Goal: Task Accomplishment & Management: Use online tool/utility

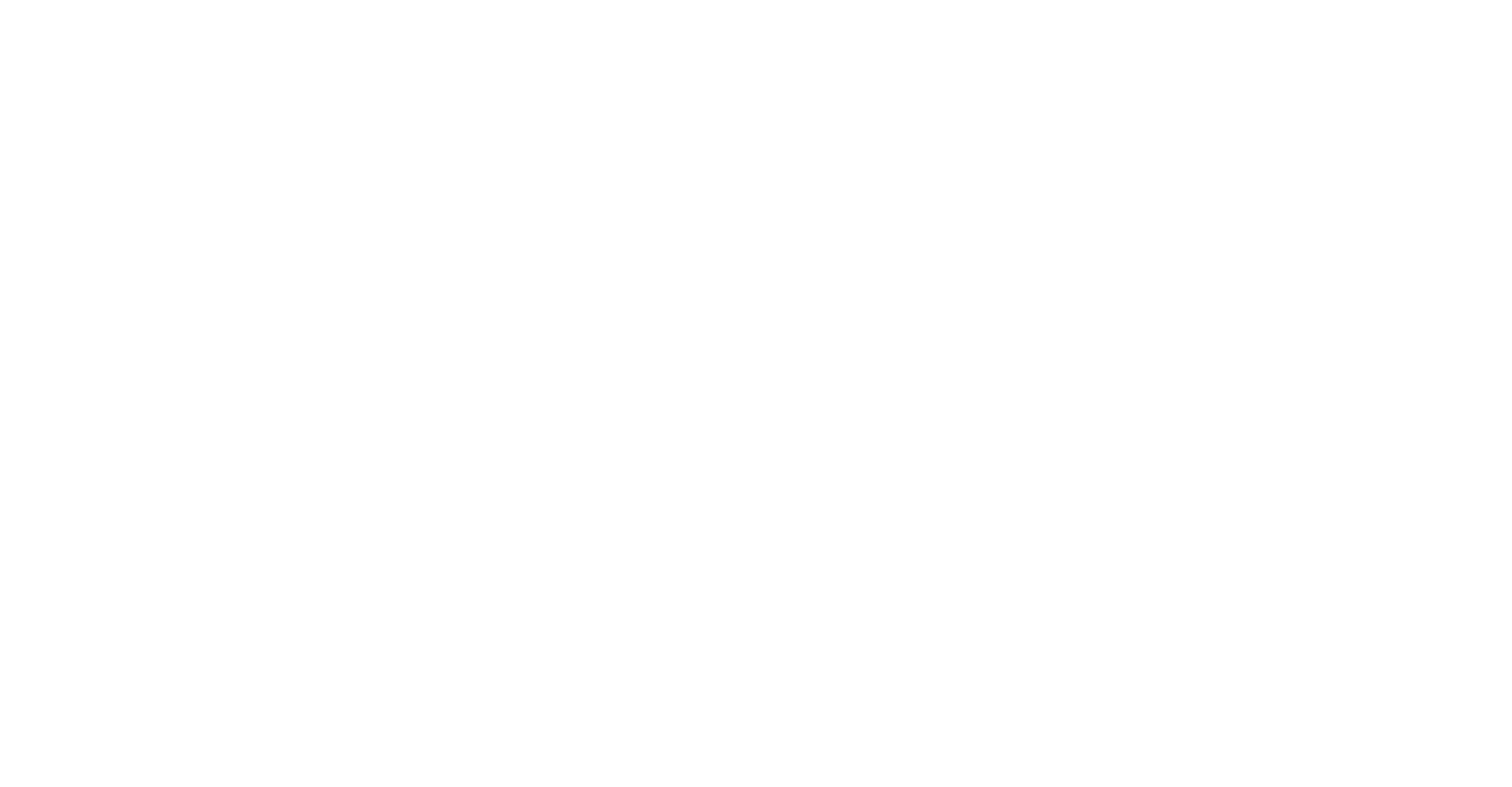
select select
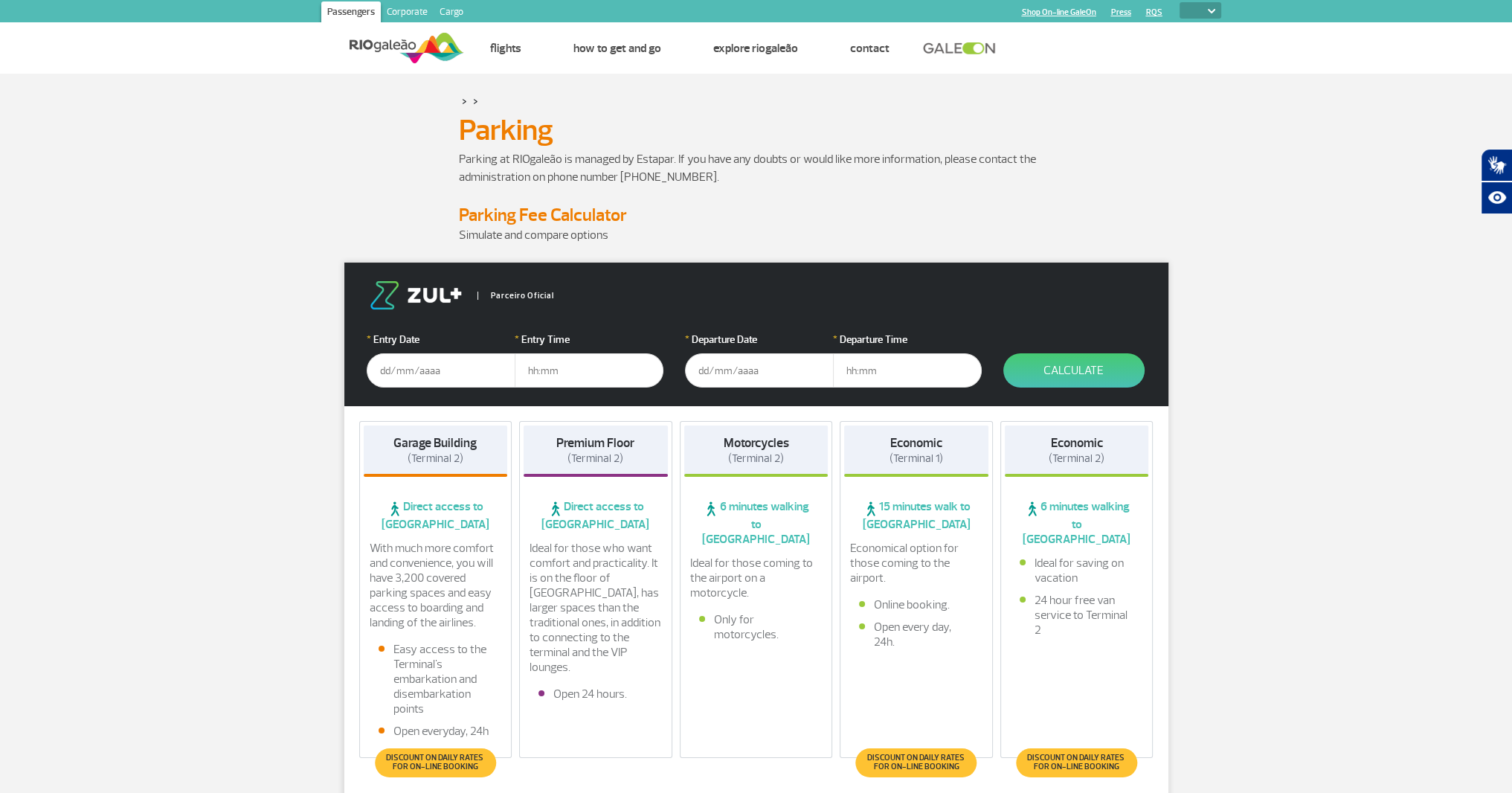
click at [411, 376] on input "text" at bounding box center [440, 370] width 149 height 34
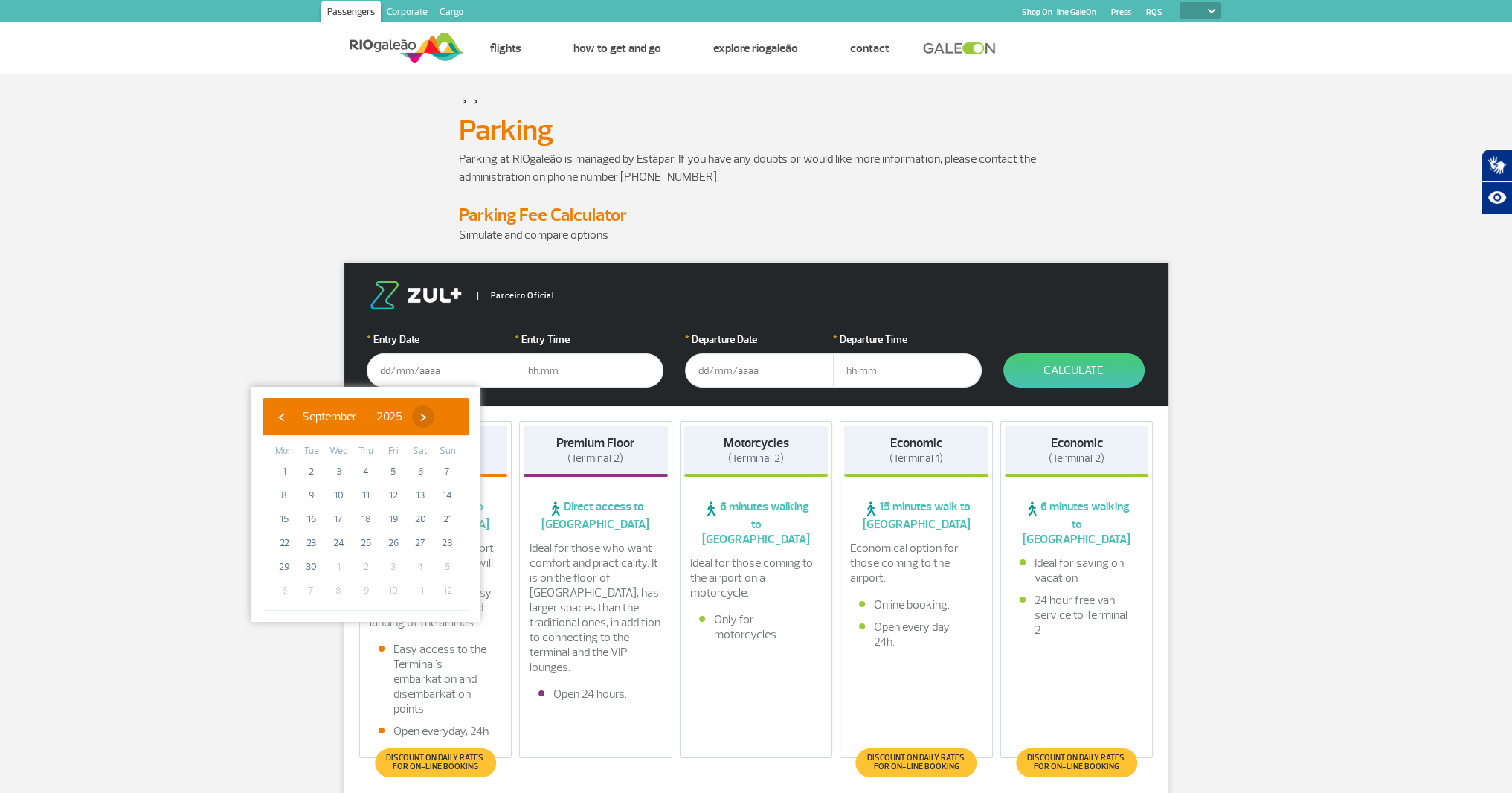
click at [434, 417] on span "›" at bounding box center [423, 417] width 23 height 23
click at [420, 417] on span "›" at bounding box center [409, 417] width 23 height 23
click at [288, 565] on span "24" at bounding box center [283, 566] width 23 height 23
type input "[DATE]"
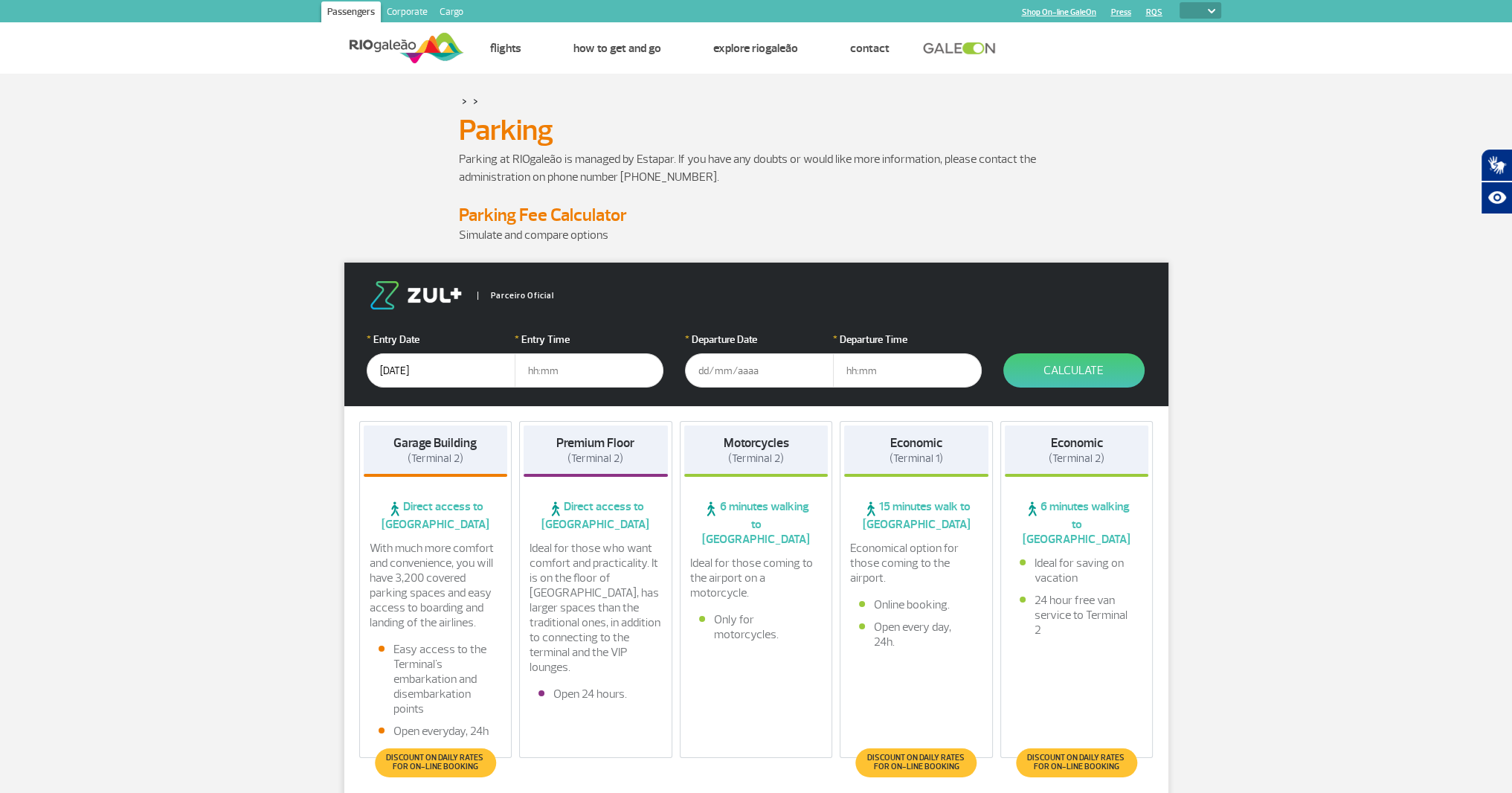
click at [542, 372] on input "text" at bounding box center [589, 370] width 149 height 34
type input "17:00"
click at [747, 373] on input "text" at bounding box center [759, 370] width 149 height 34
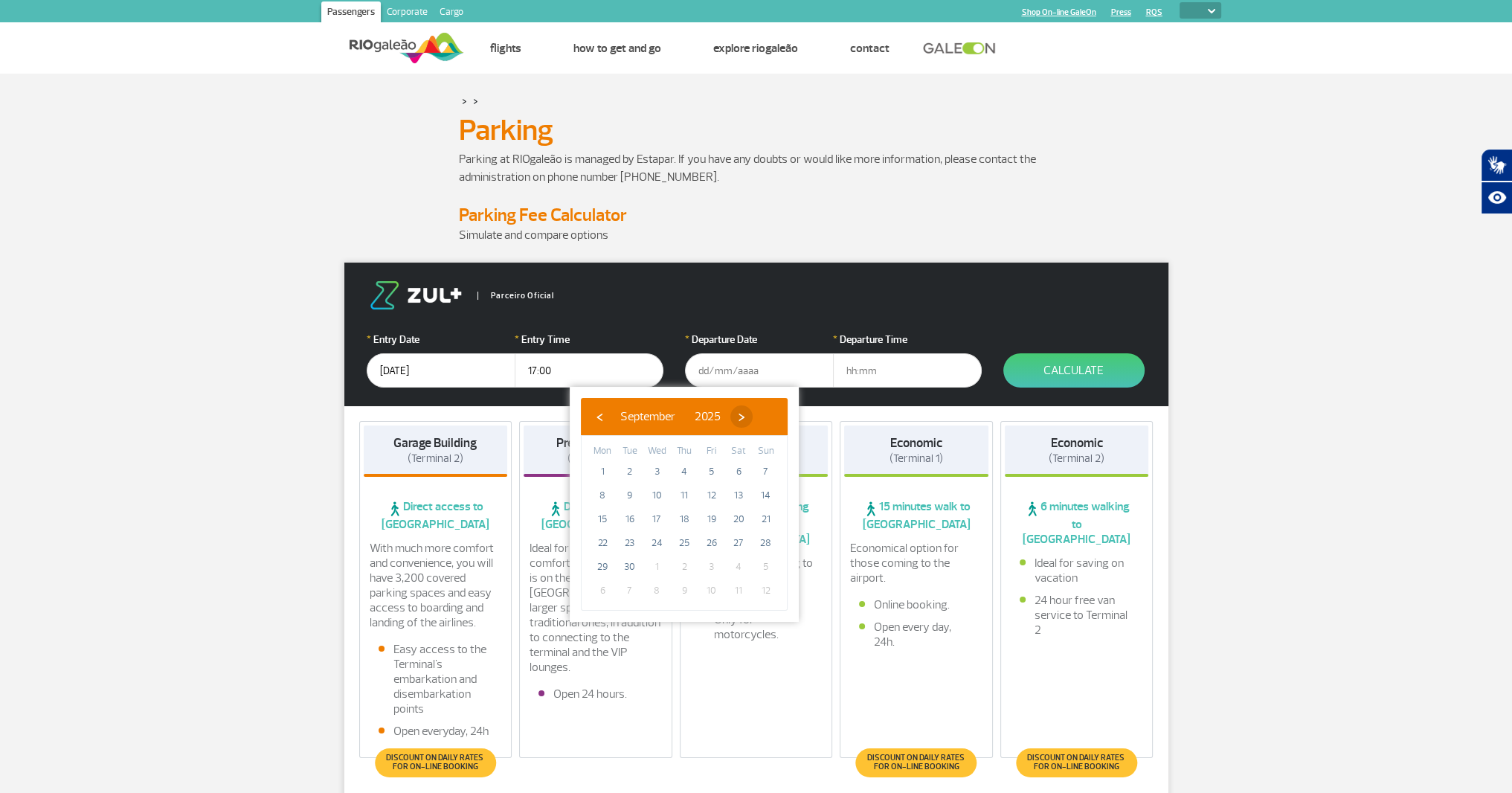
click at [753, 417] on span "›" at bounding box center [742, 417] width 23 height 23
click at [738, 417] on span "›" at bounding box center [728, 417] width 23 height 23
click at [704, 569] on span "28" at bounding box center [711, 566] width 23 height 23
type input "[DATE]"
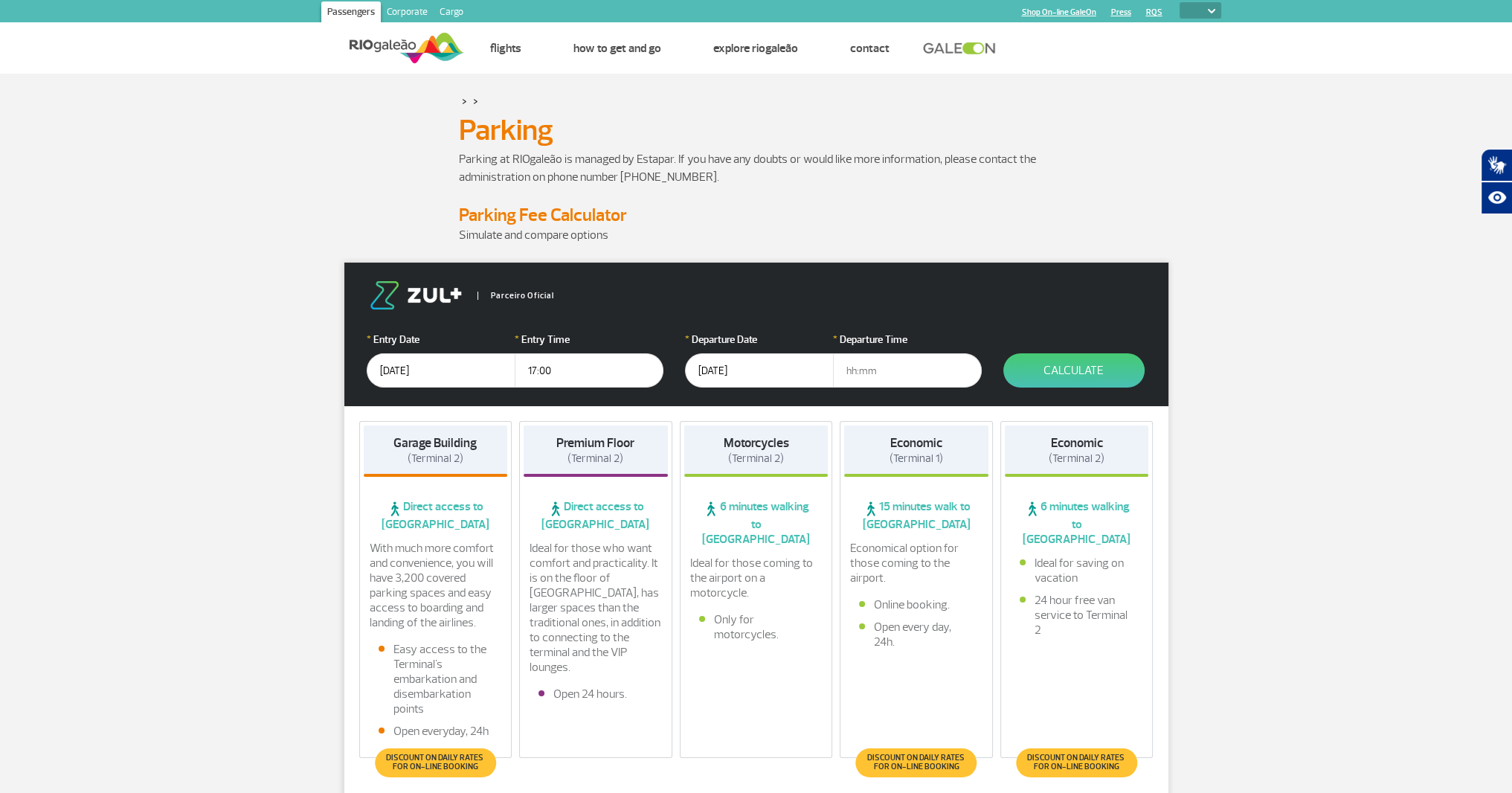
click at [853, 373] on input "text" at bounding box center [907, 370] width 149 height 34
type input "10:00"
click at [1018, 372] on button "Calculate" at bounding box center [1073, 370] width 142 height 34
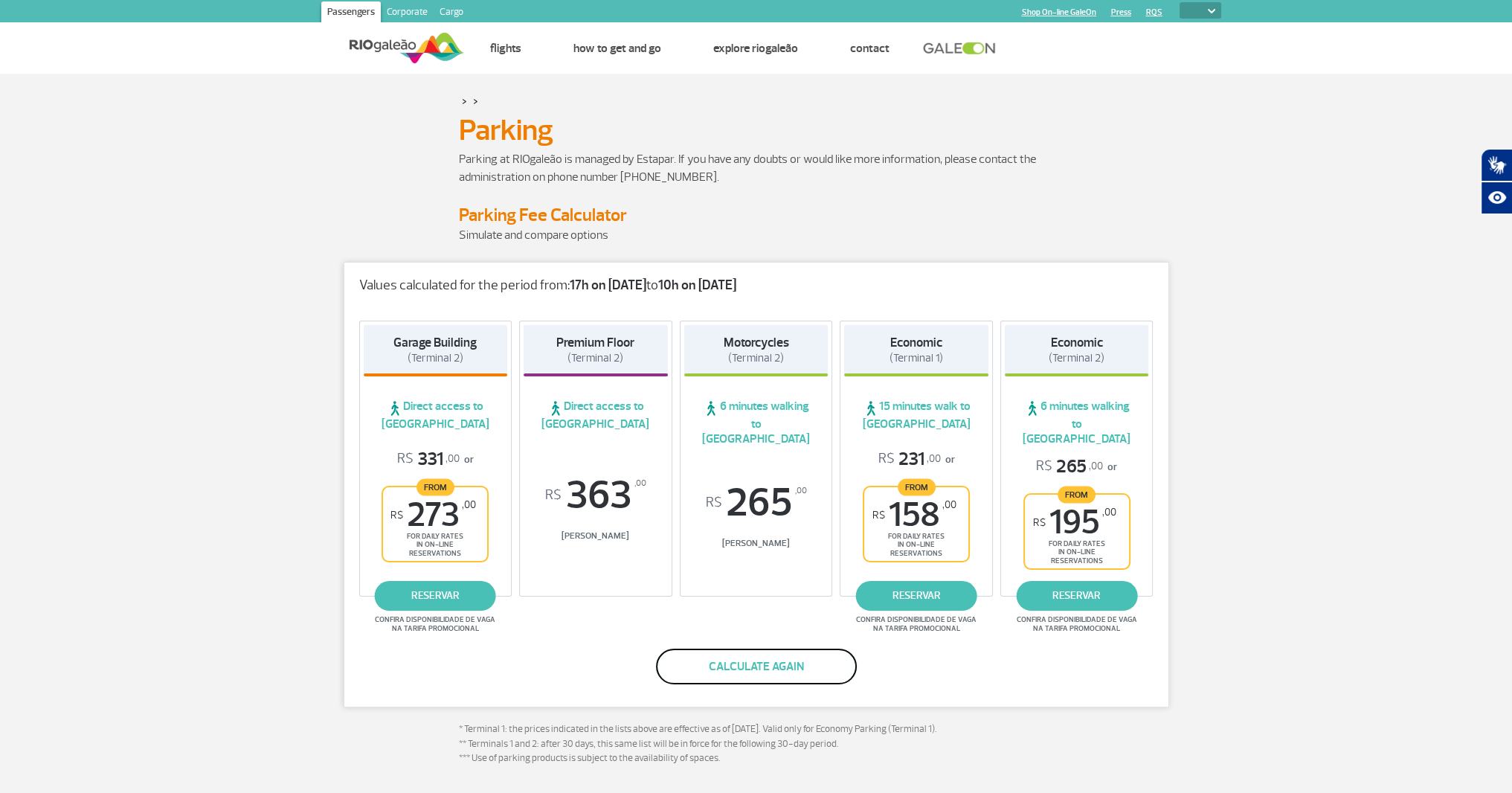
click at [757, 652] on button "Calculate again" at bounding box center [756, 666] width 201 height 36
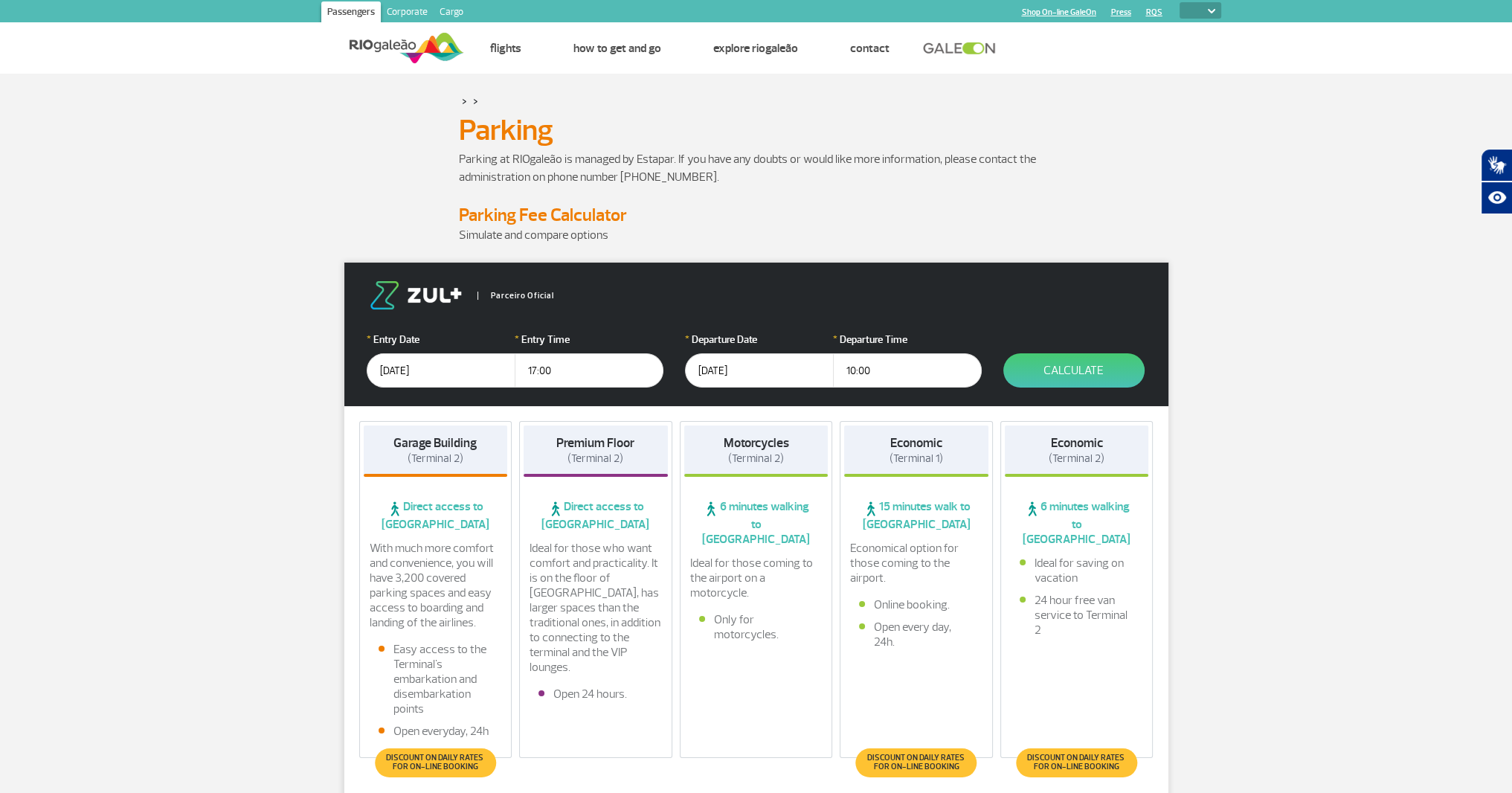
drag, startPoint x: 459, startPoint y: 369, endPoint x: 354, endPoint y: 362, distance: 105.2
click at [354, 362] on form "Parceiro Oficial * Entry Date [DATE] * Entry Time 17:00 * Departure Date [DATE]…" at bounding box center [756, 334] width 824 height 143
type input "[DATE]"
drag, startPoint x: 568, startPoint y: 373, endPoint x: 505, endPoint y: 375, distance: 63.0
click at [505, 375] on div "* Entry Date [DATE] * Entry Time 17:00" at bounding box center [514, 360] width 296 height 56
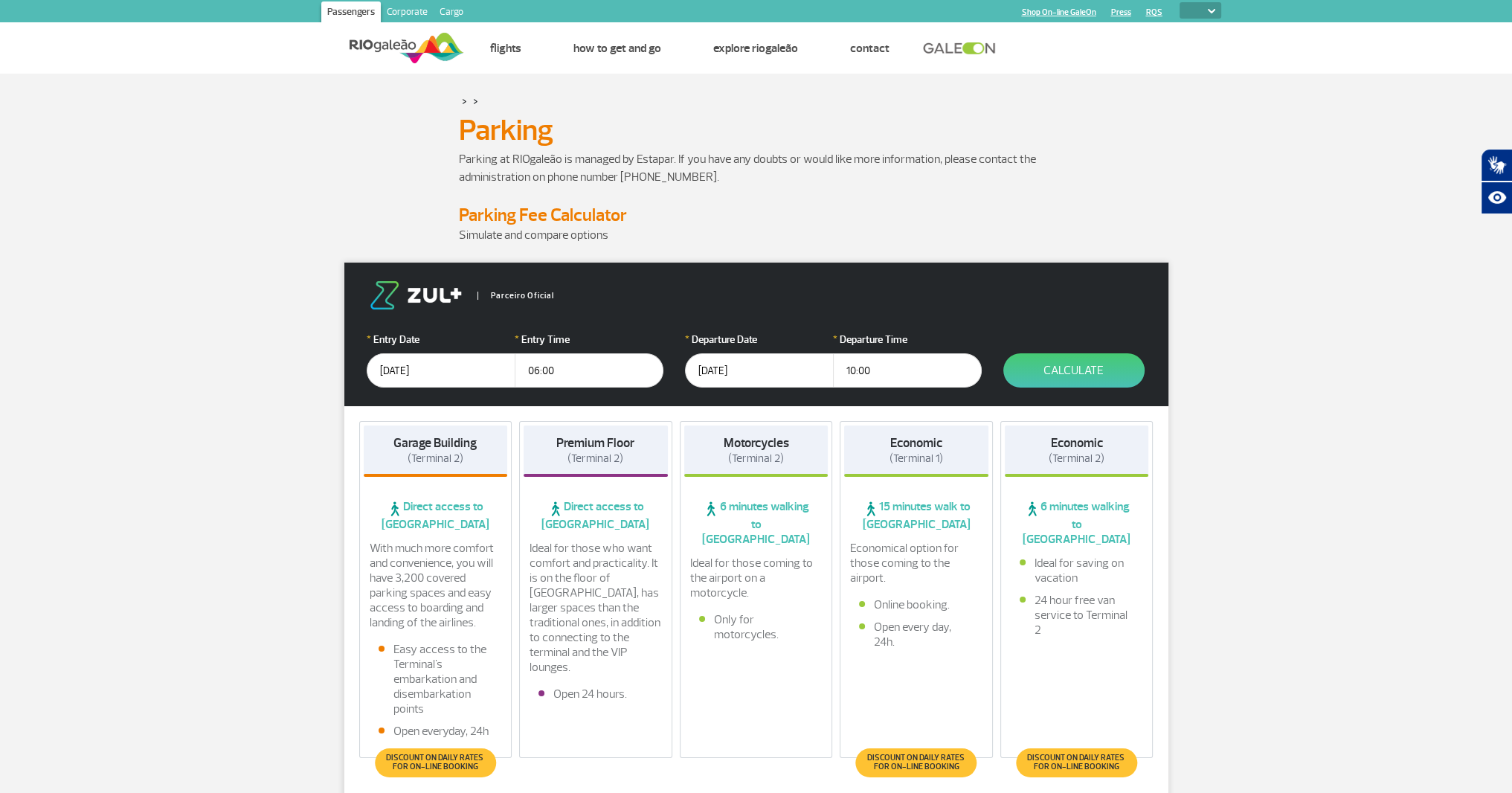
type input "06:00"
drag, startPoint x: 876, startPoint y: 369, endPoint x: 813, endPoint y: 375, distance: 63.3
click at [813, 375] on div "* Departure Date [DATE] * Departure Time 10:00" at bounding box center [833, 360] width 296 height 56
type input "09:00"
click at [1071, 373] on button "Calculate" at bounding box center [1073, 370] width 142 height 34
